Goal: Task Accomplishment & Management: Manage account settings

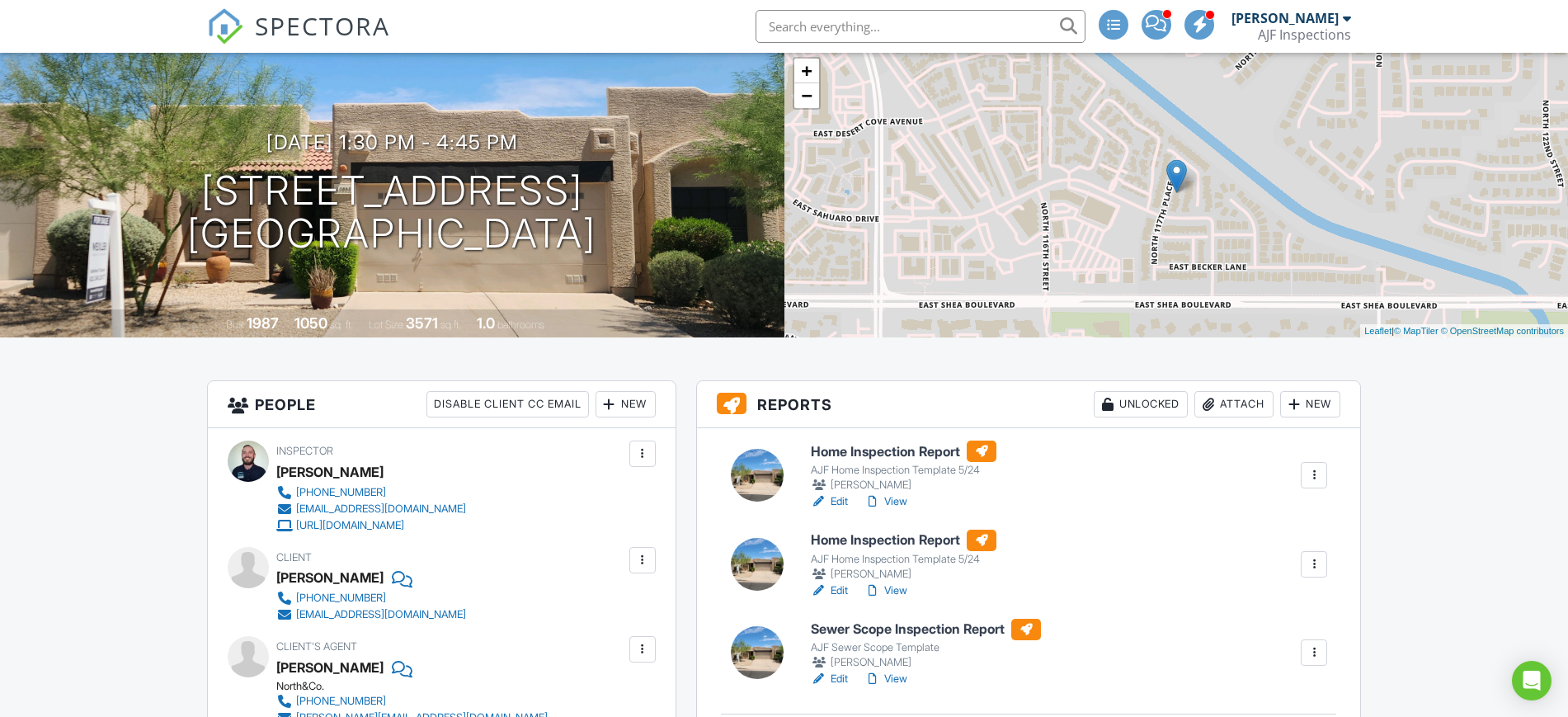
scroll to position [206, 0]
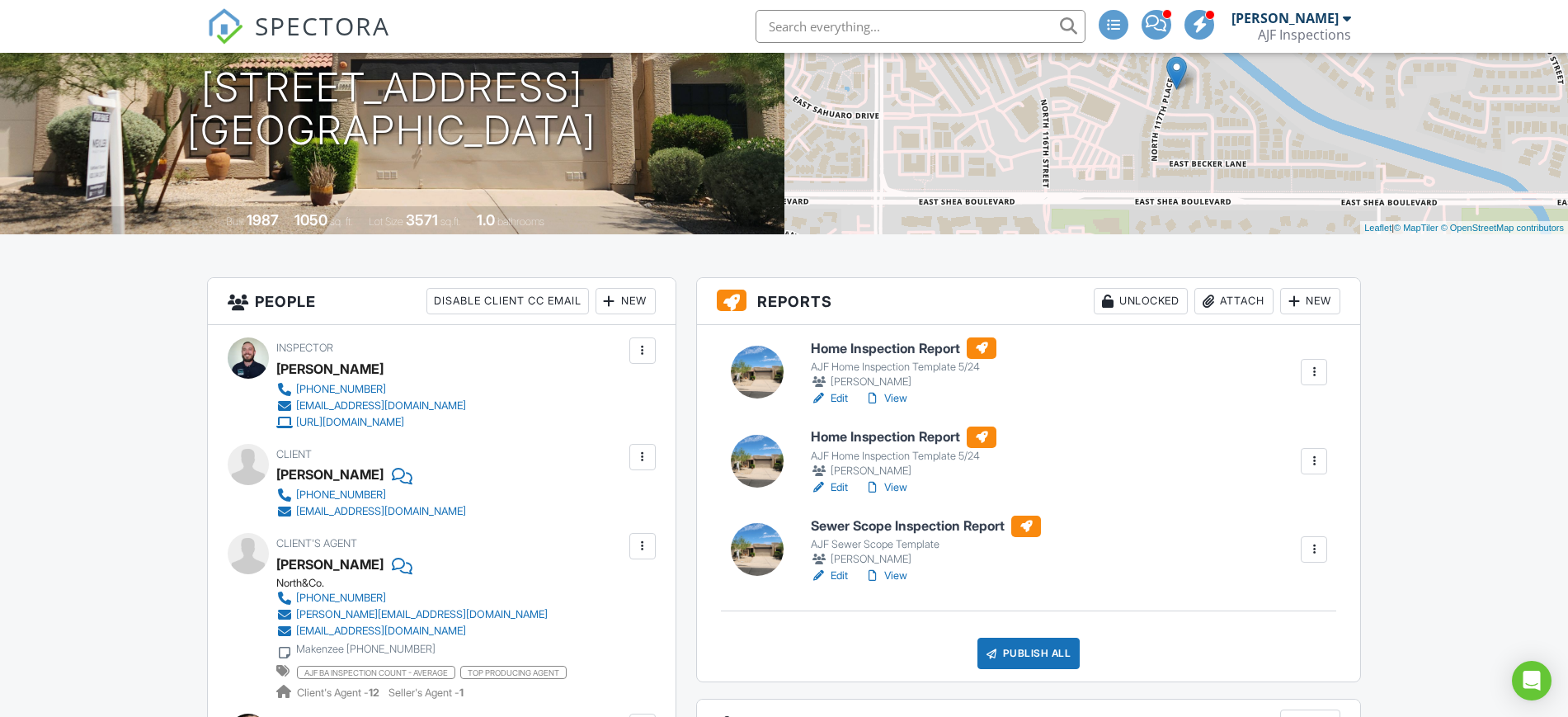
click at [329, 468] on div "David Karr" at bounding box center [330, 474] width 107 height 24
copy div "David Karr"
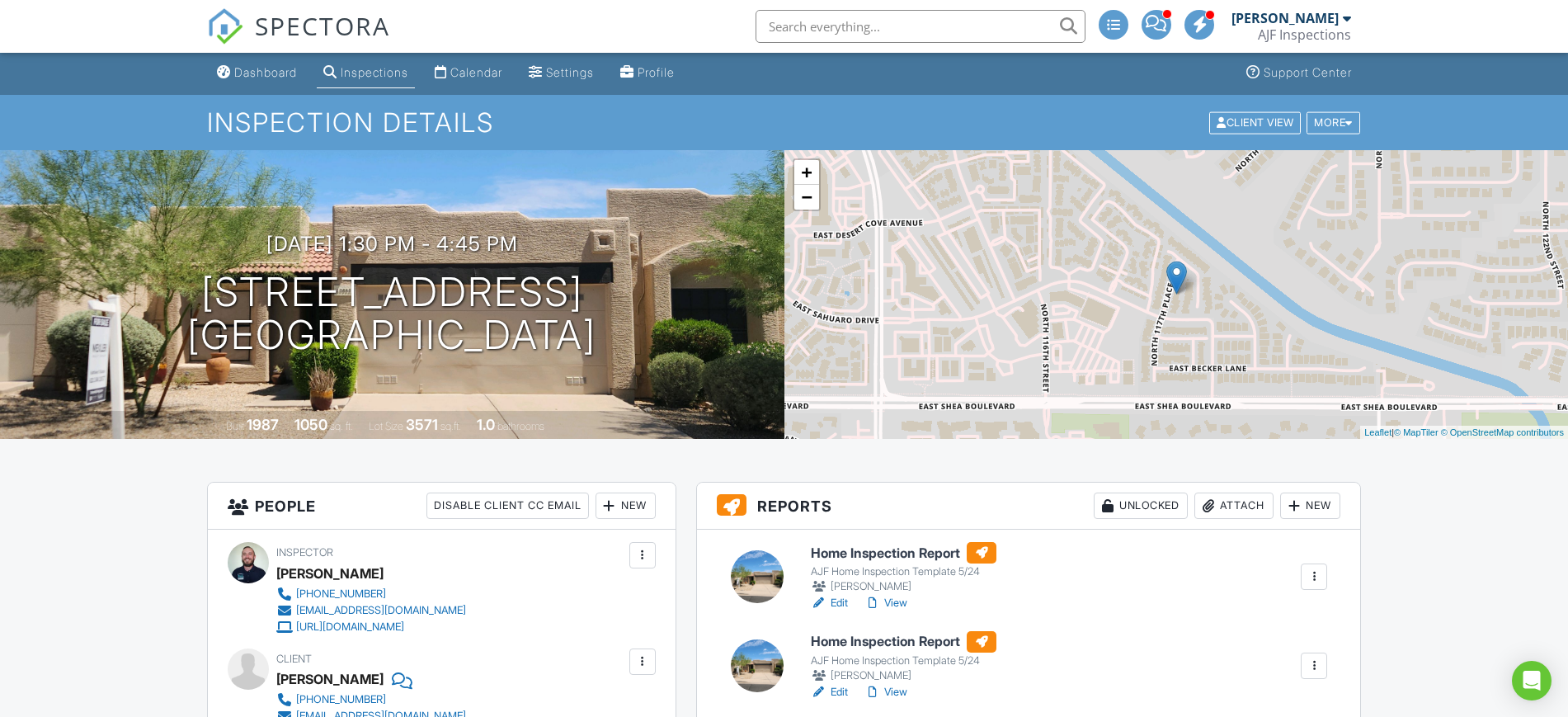
scroll to position [0, 0]
